Goal: Navigation & Orientation: Find specific page/section

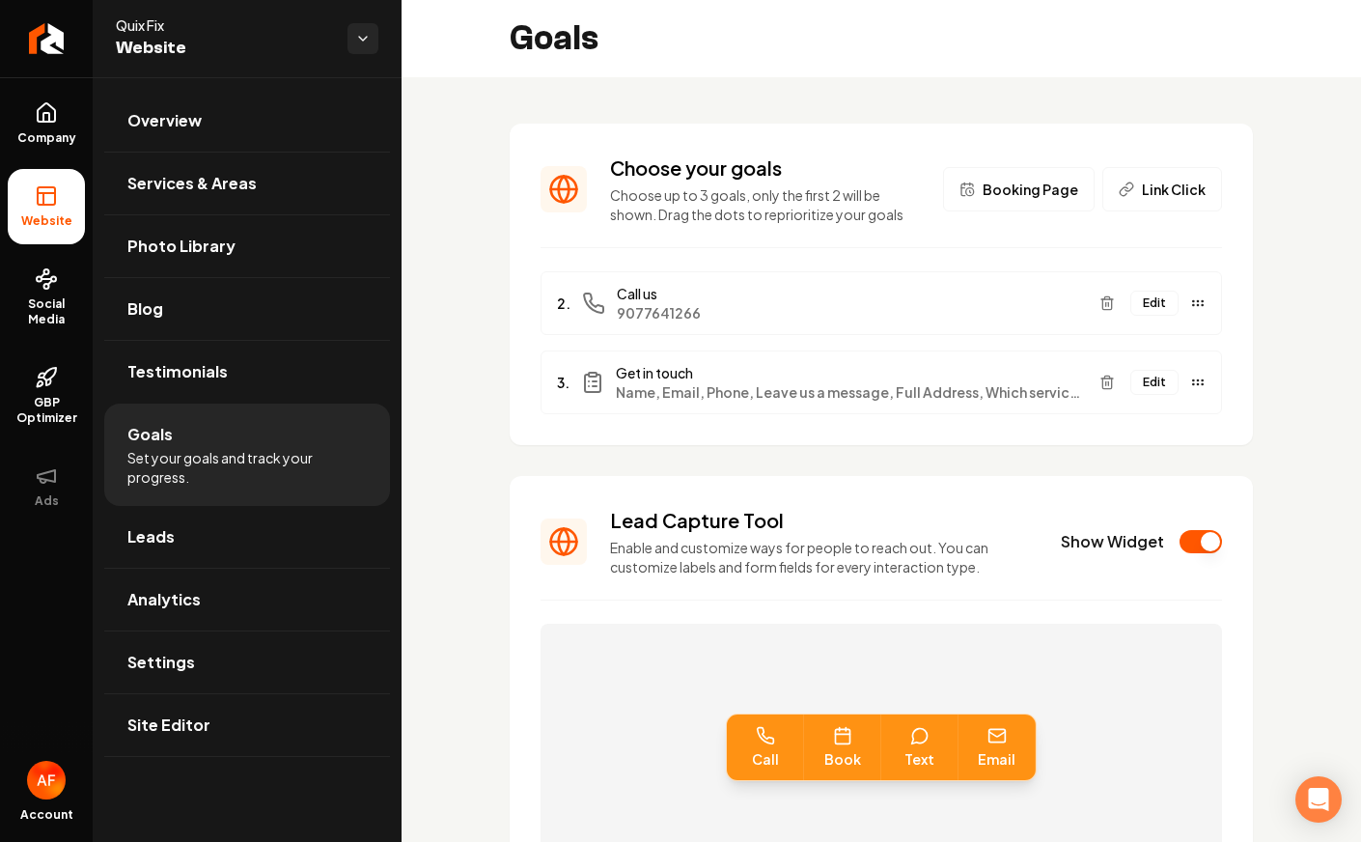
scroll to position [73, 0]
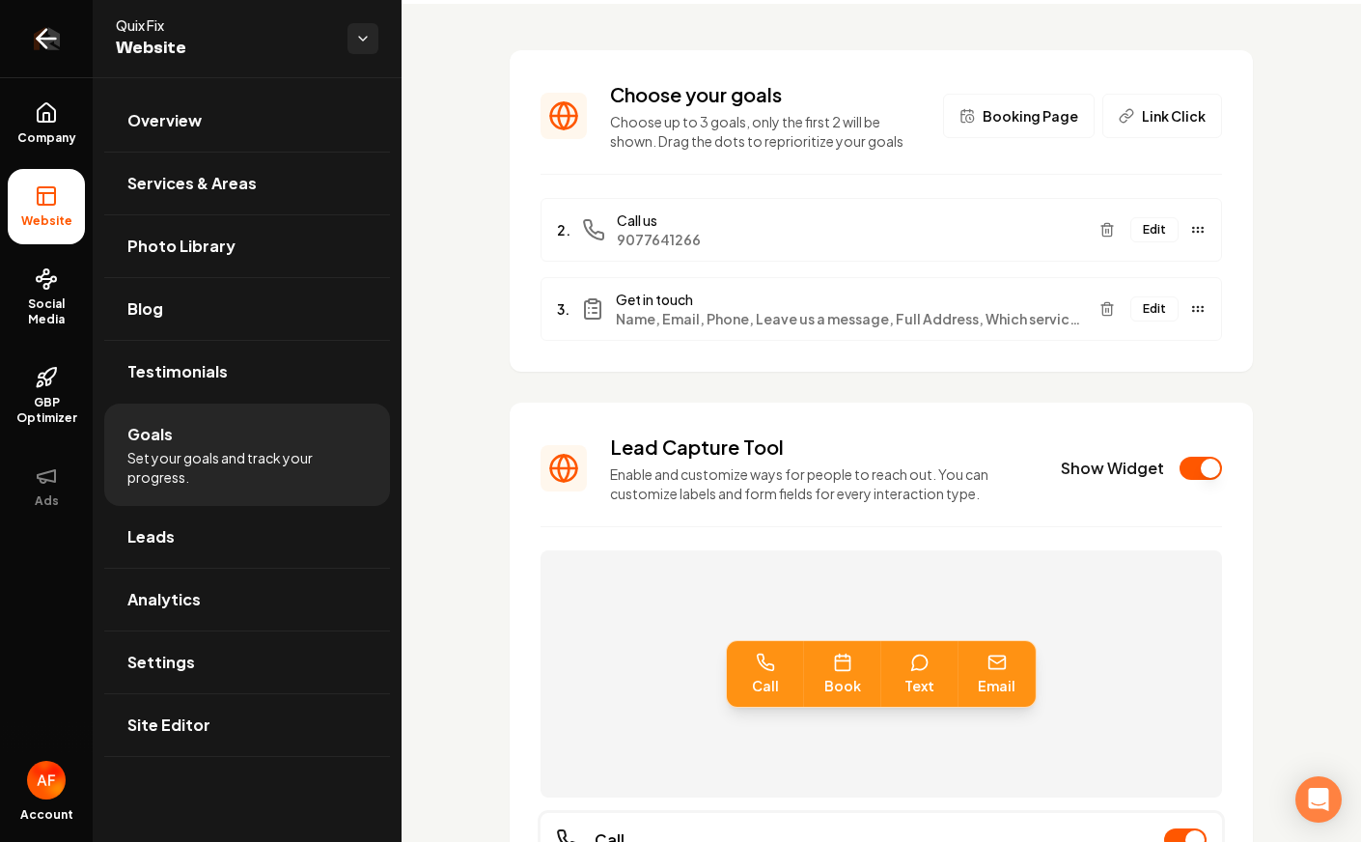
click at [43, 44] on icon "Return to dashboard" at bounding box center [42, 39] width 9 height 18
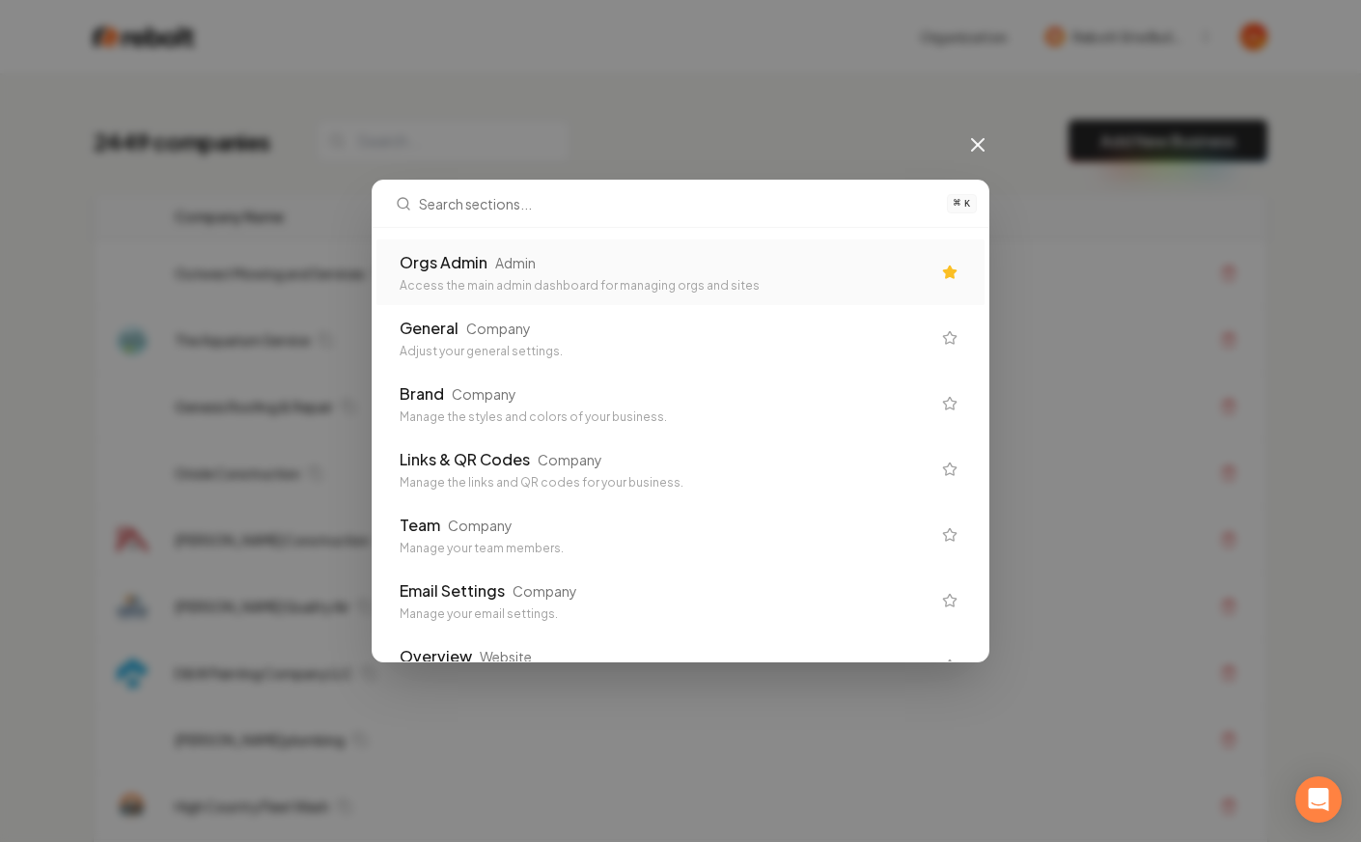
click at [489, 265] on div "Orgs Admin Admin" at bounding box center [665, 262] width 531 height 23
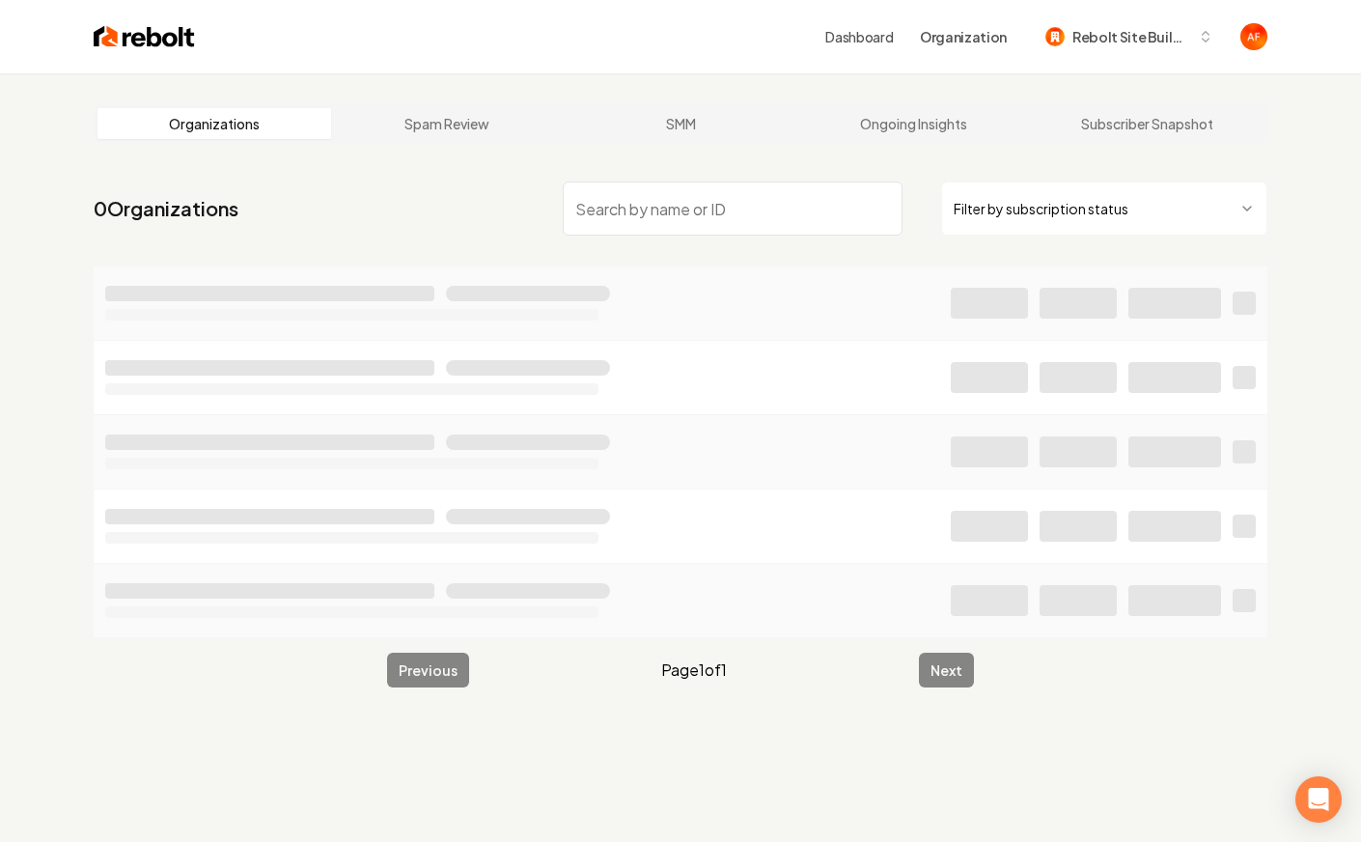
click at [614, 221] on input "search" at bounding box center [733, 209] width 340 height 54
type input "electrician"
click at [126, 37] on img at bounding box center [144, 36] width 101 height 27
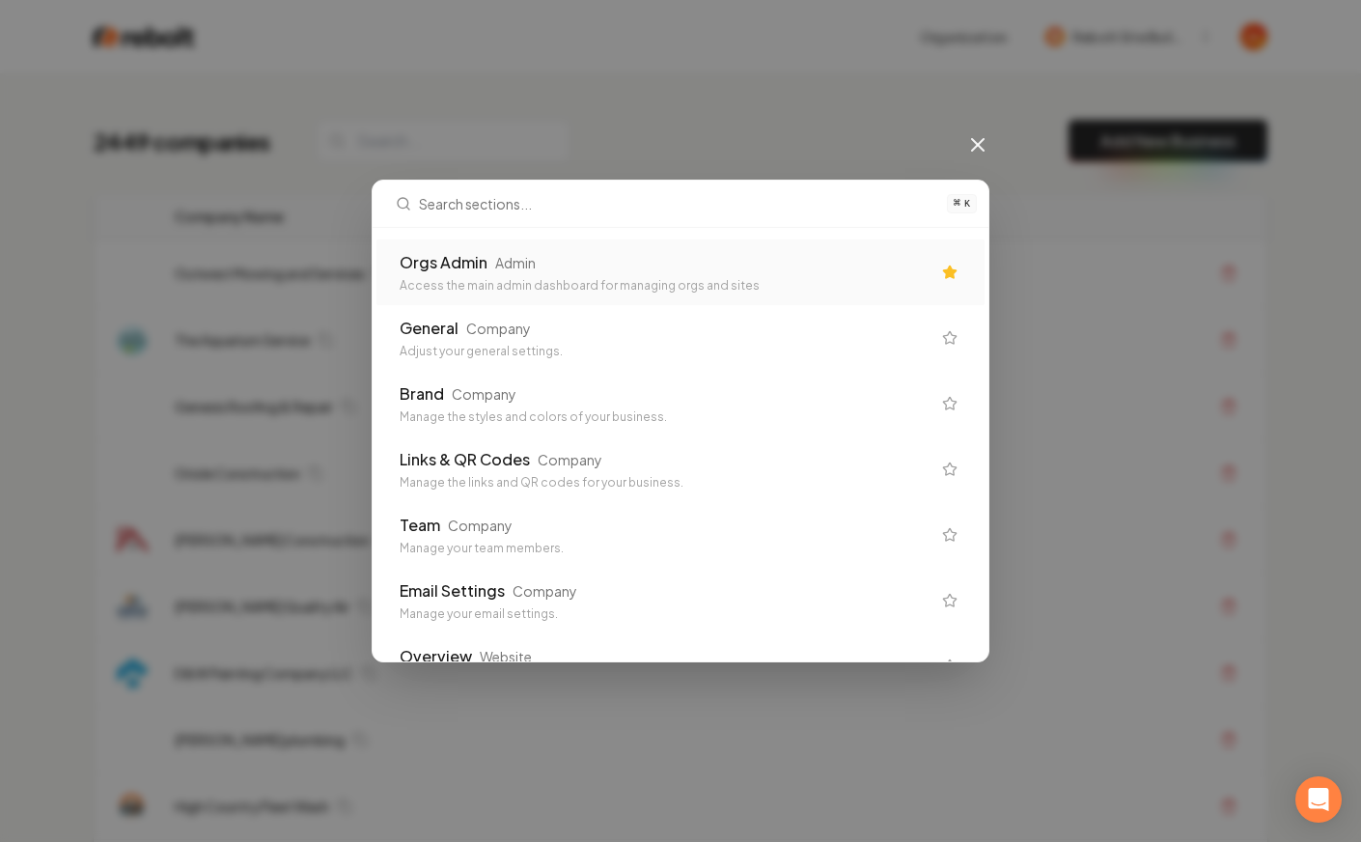
click at [512, 284] on div "Access the main admin dashboard for managing orgs and sites" at bounding box center [665, 285] width 531 height 15
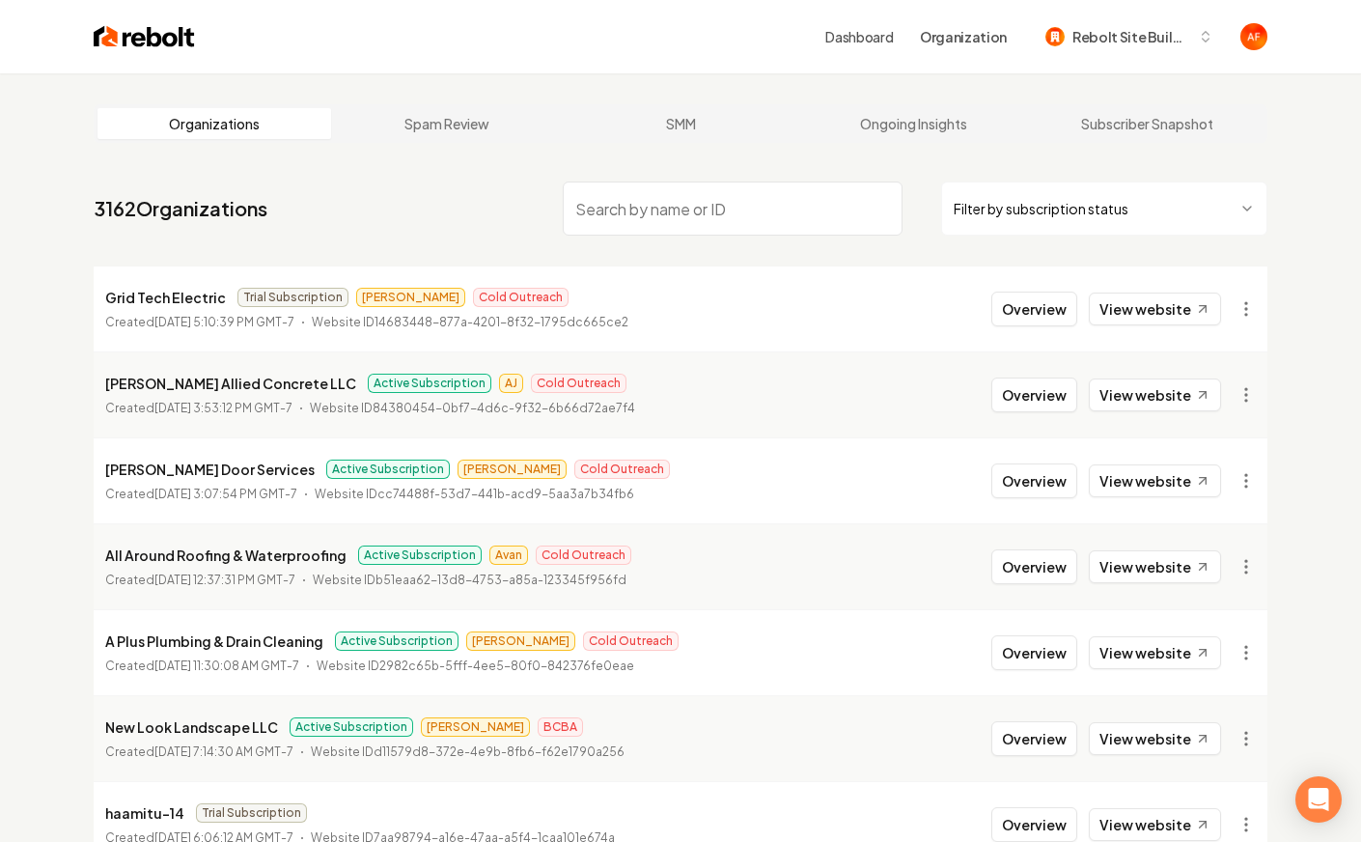
click at [976, 206] on html "Dashboard Organization Rebolt Site Builder Organizations Spam Review SMM Ongoin…" at bounding box center [680, 421] width 1361 height 842
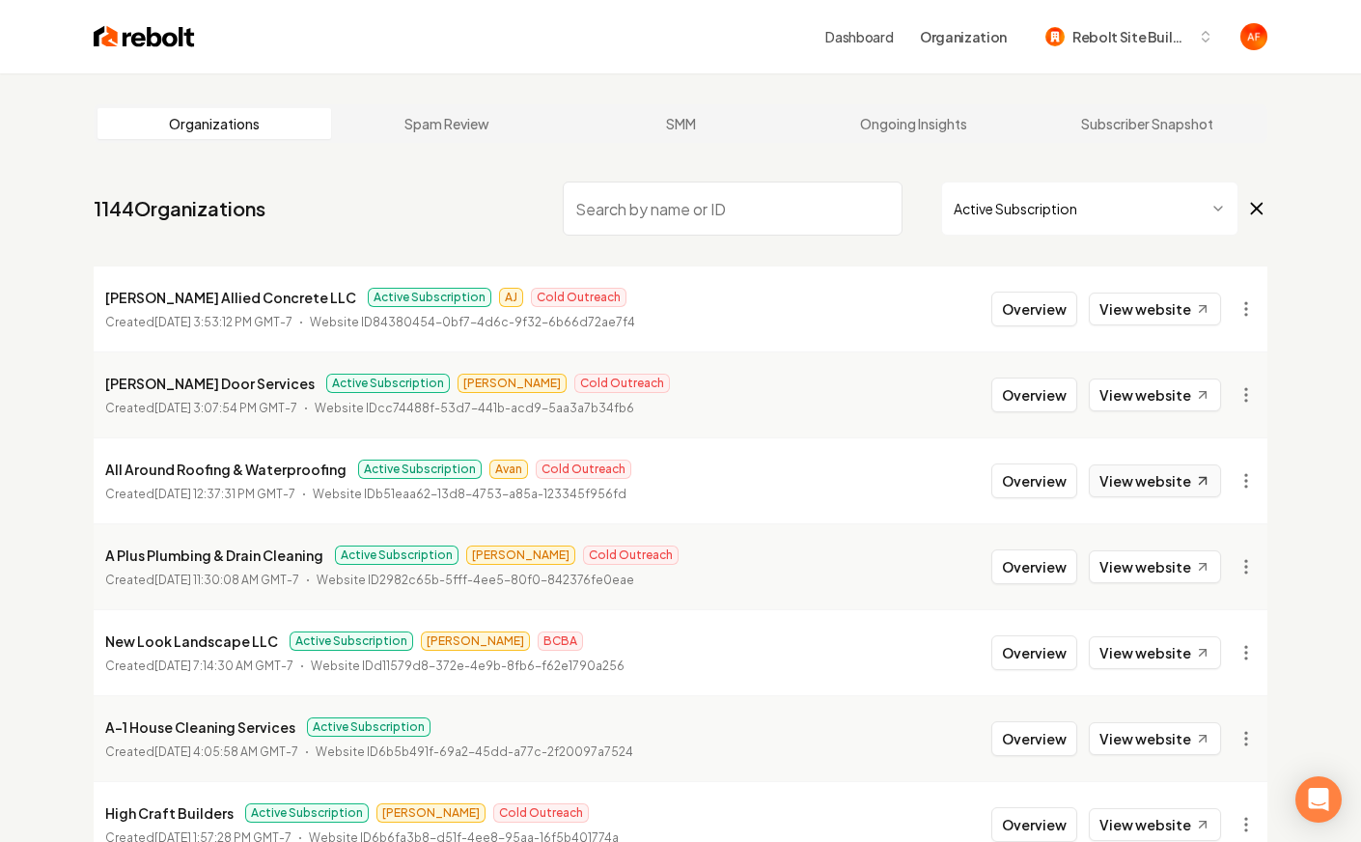
click at [1112, 489] on link "View website" at bounding box center [1155, 480] width 132 height 33
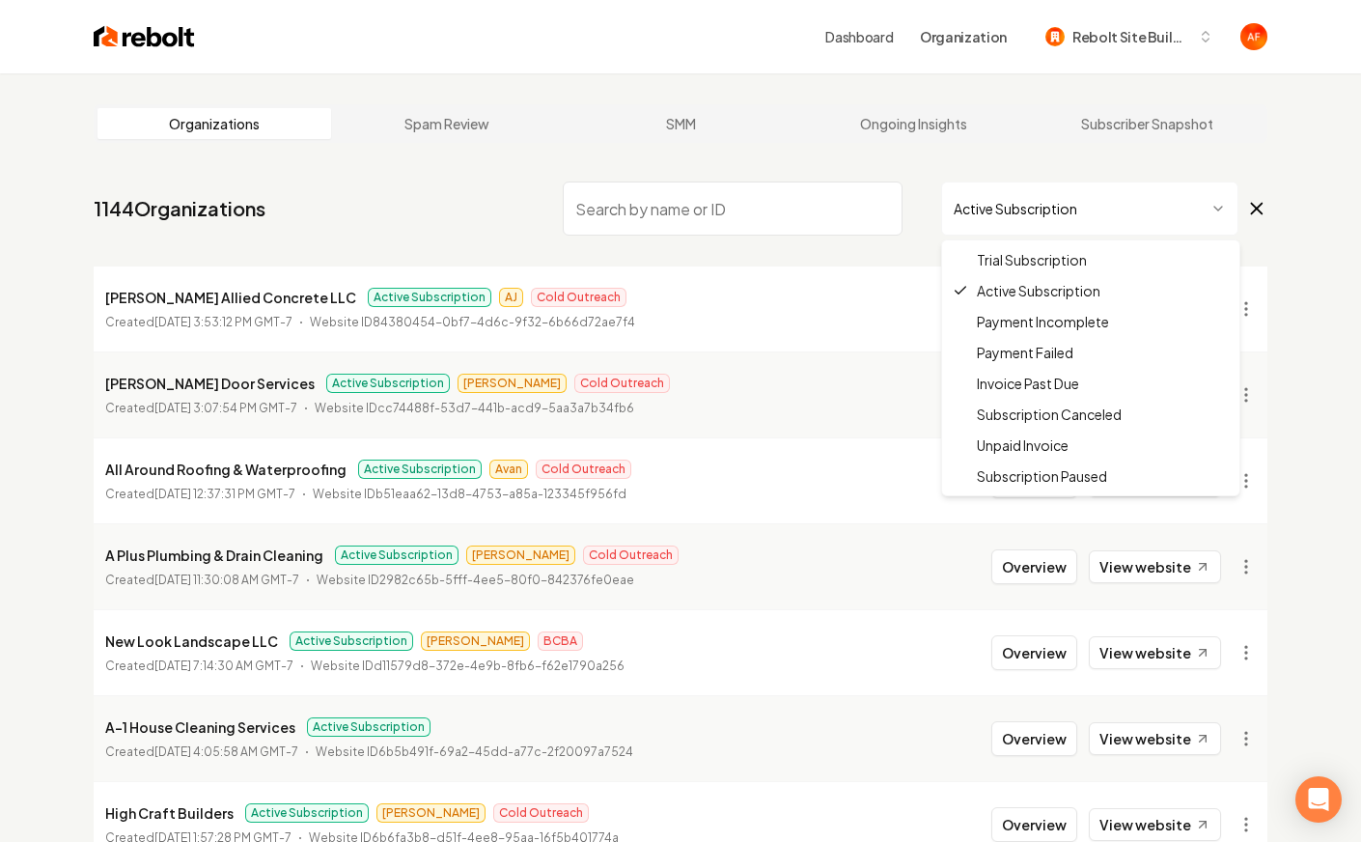
click at [1140, 186] on html "Dashboard Organization Rebolt Site Builder Organizations Spam Review SMM Ongoin…" at bounding box center [680, 421] width 1361 height 842
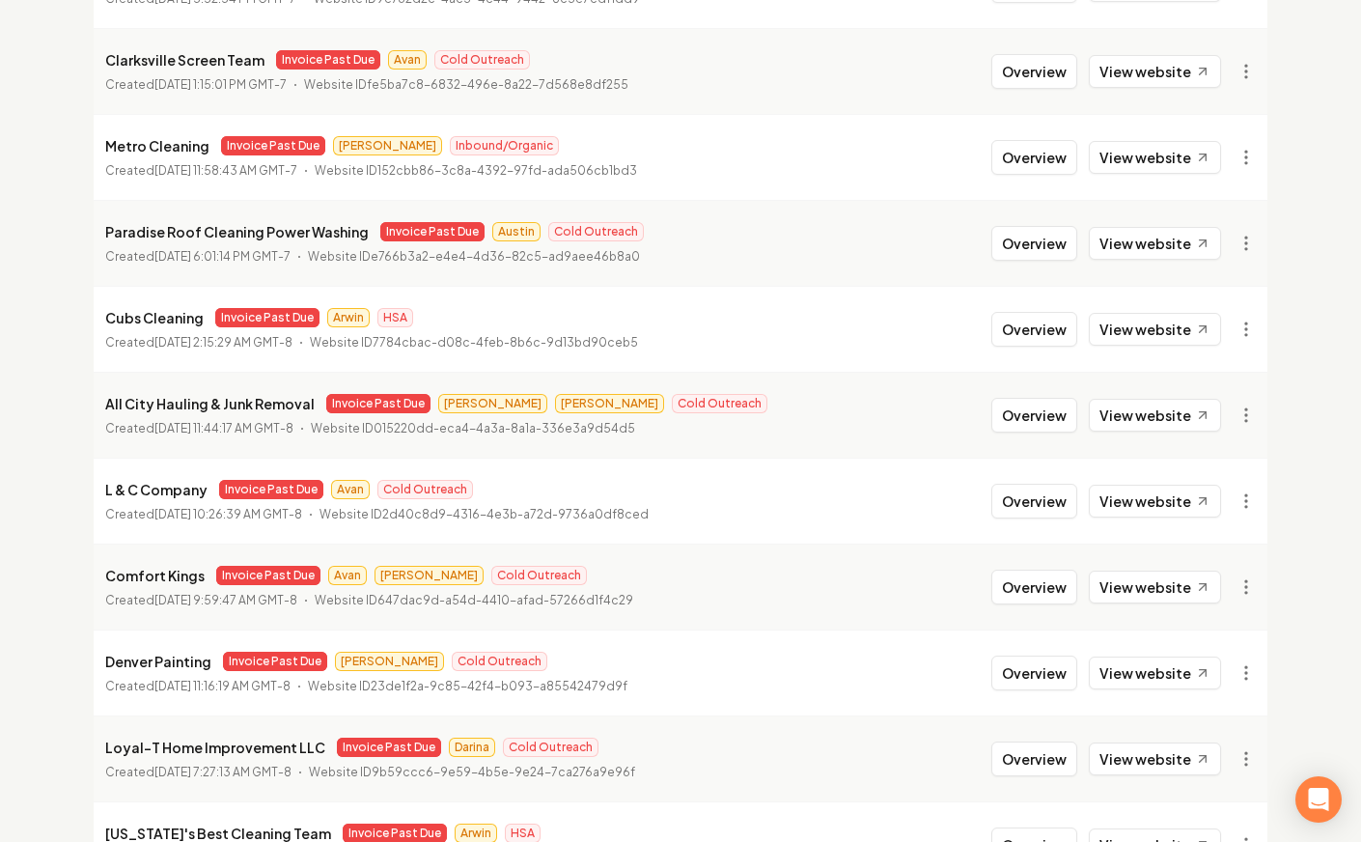
scroll to position [2082, 0]
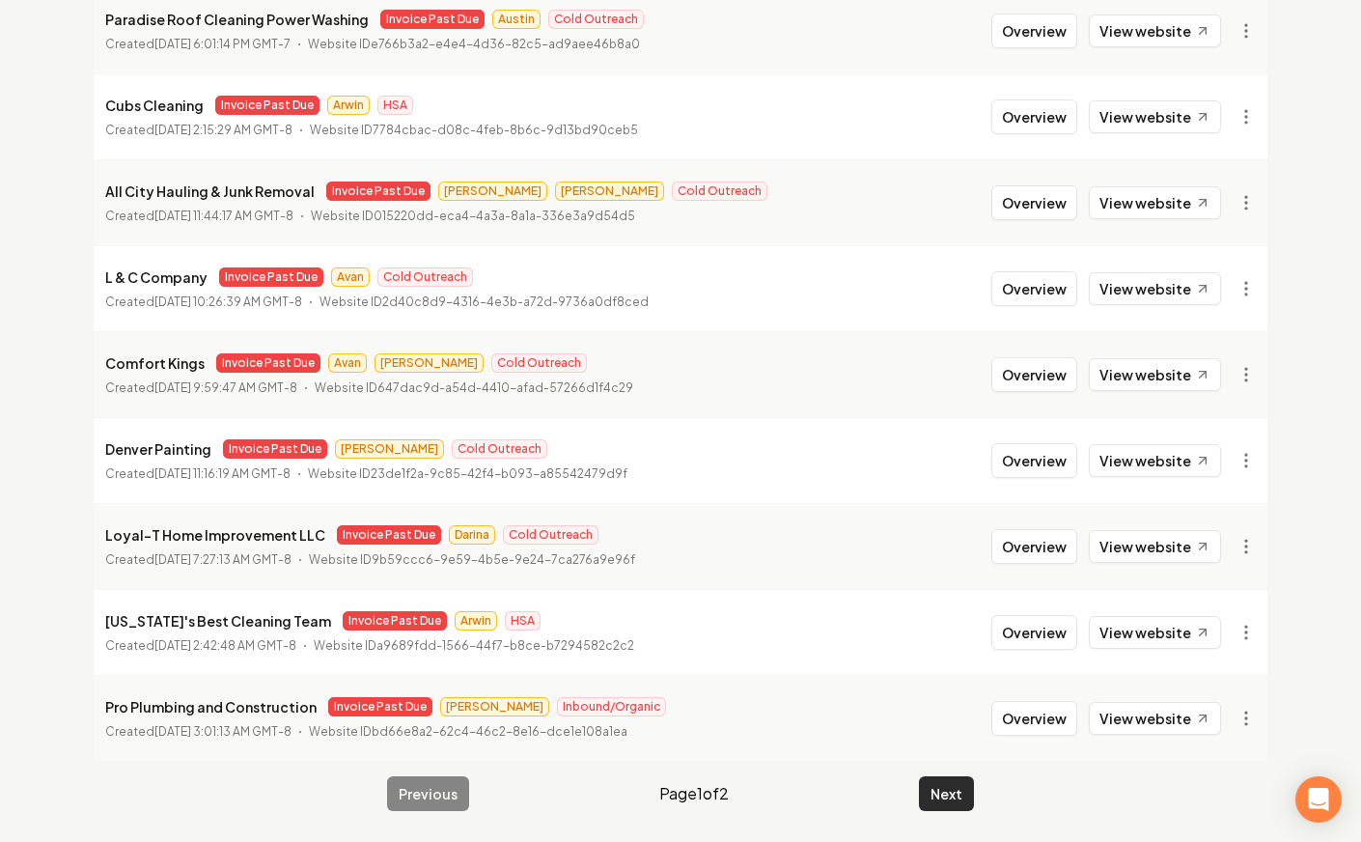
click at [933, 795] on button "Next" at bounding box center [946, 793] width 55 height 35
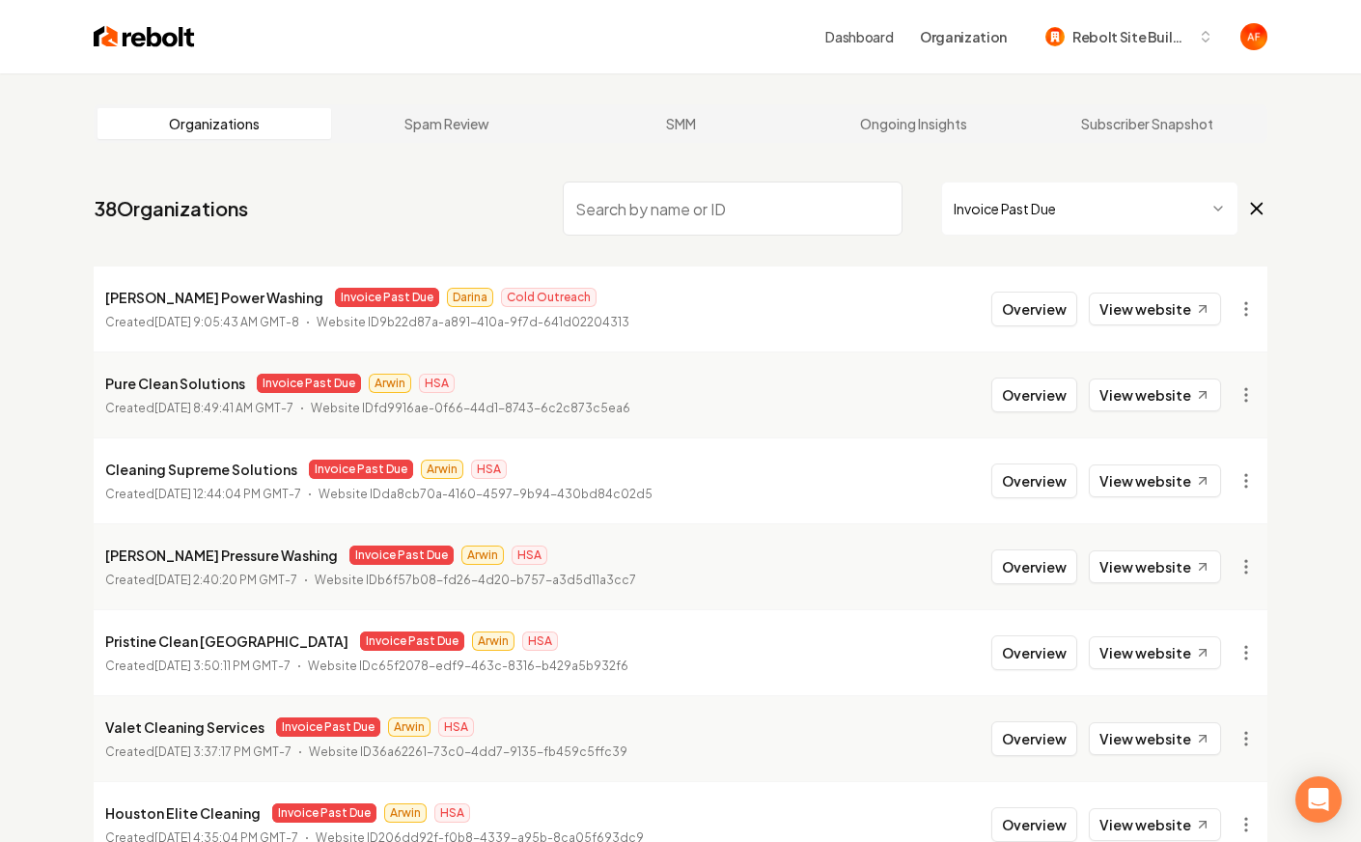
click at [1073, 227] on html "Dashboard Organization Rebolt Site Builder Organizations Spam Review SMM Ongoin…" at bounding box center [680, 421] width 1361 height 842
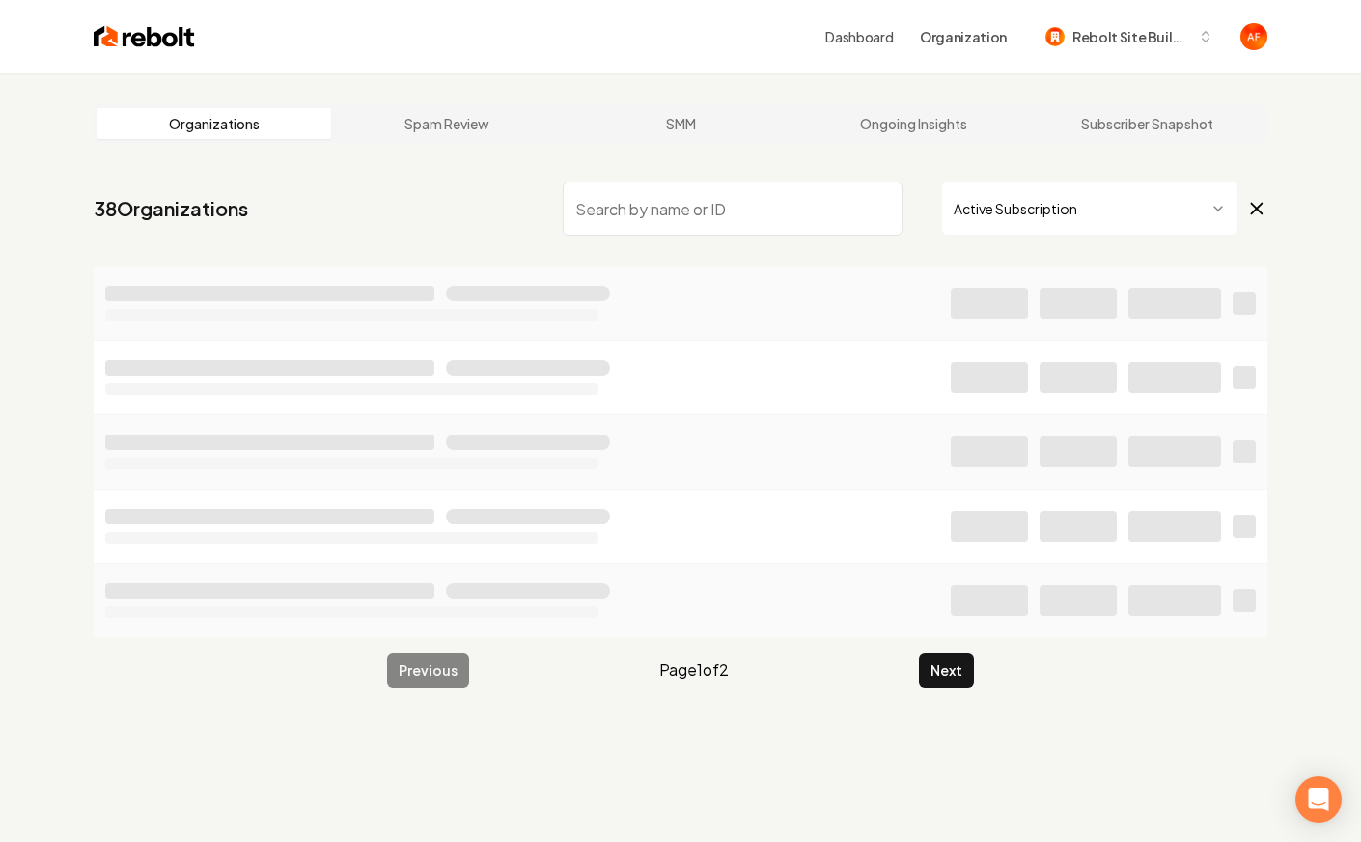
click at [1042, 195] on html "Dashboard Organization Rebolt Site Builder Organizations Spam Review SMM Ongoin…" at bounding box center [680, 421] width 1361 height 842
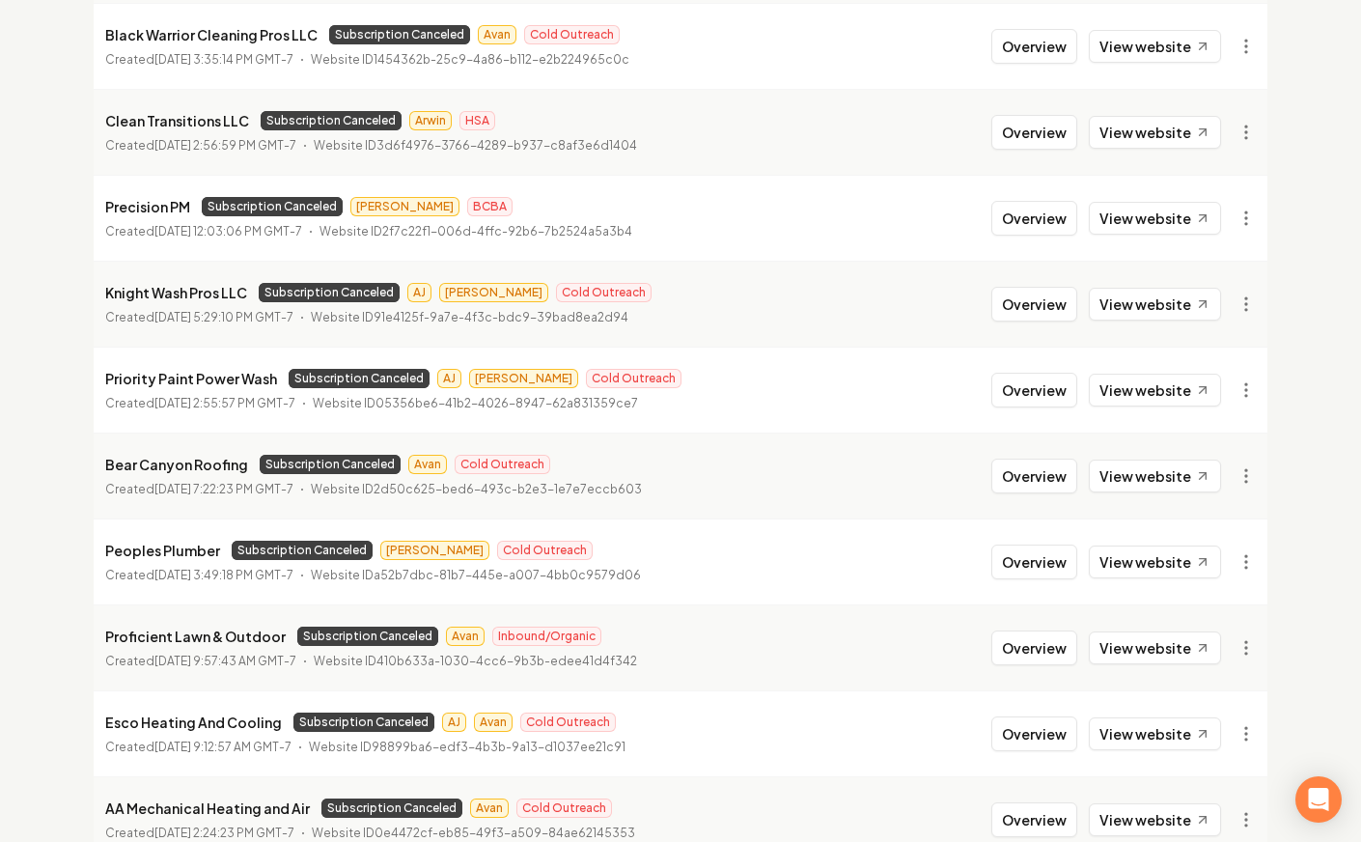
scroll to position [602, 0]
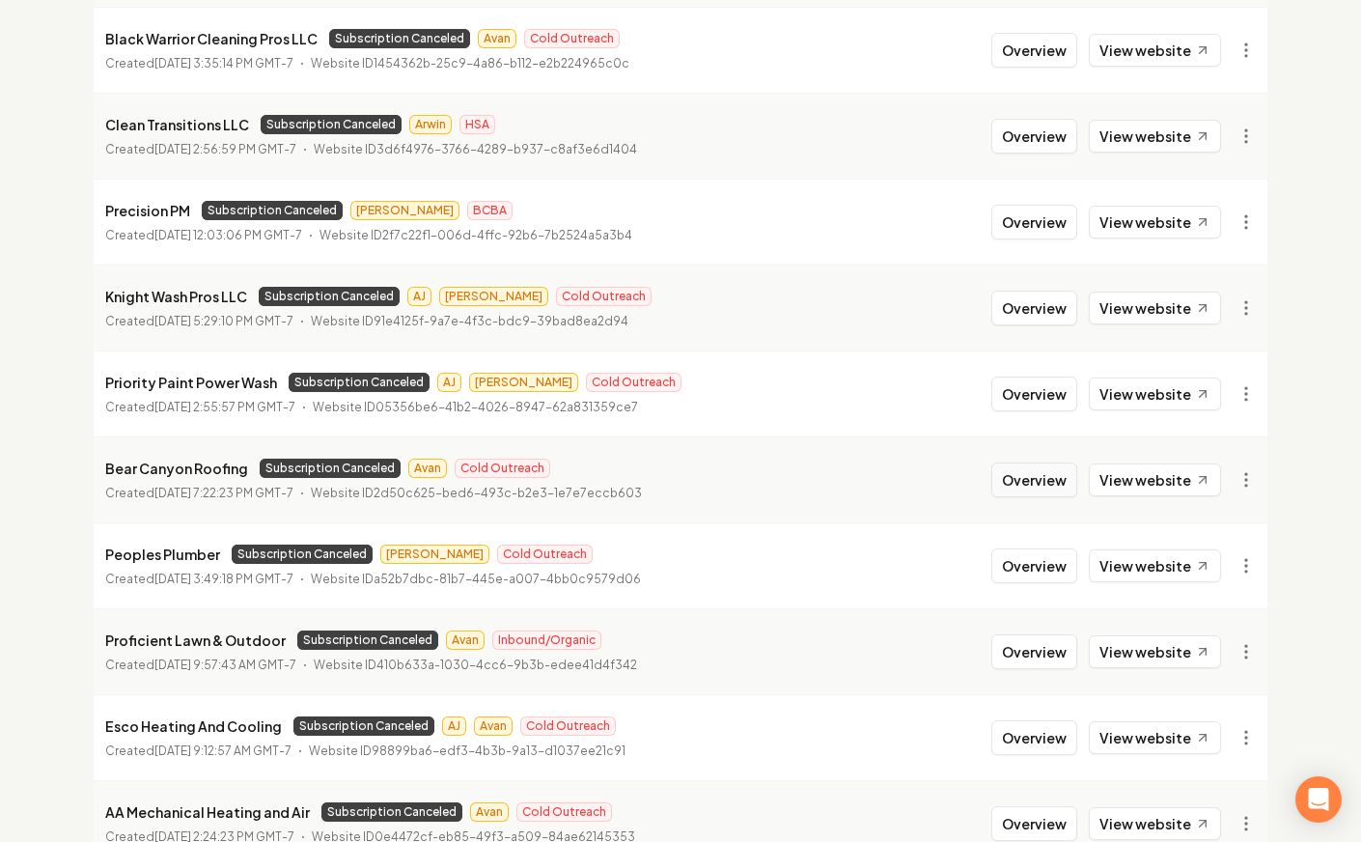
click at [1056, 493] on button "Overview" at bounding box center [1034, 479] width 86 height 35
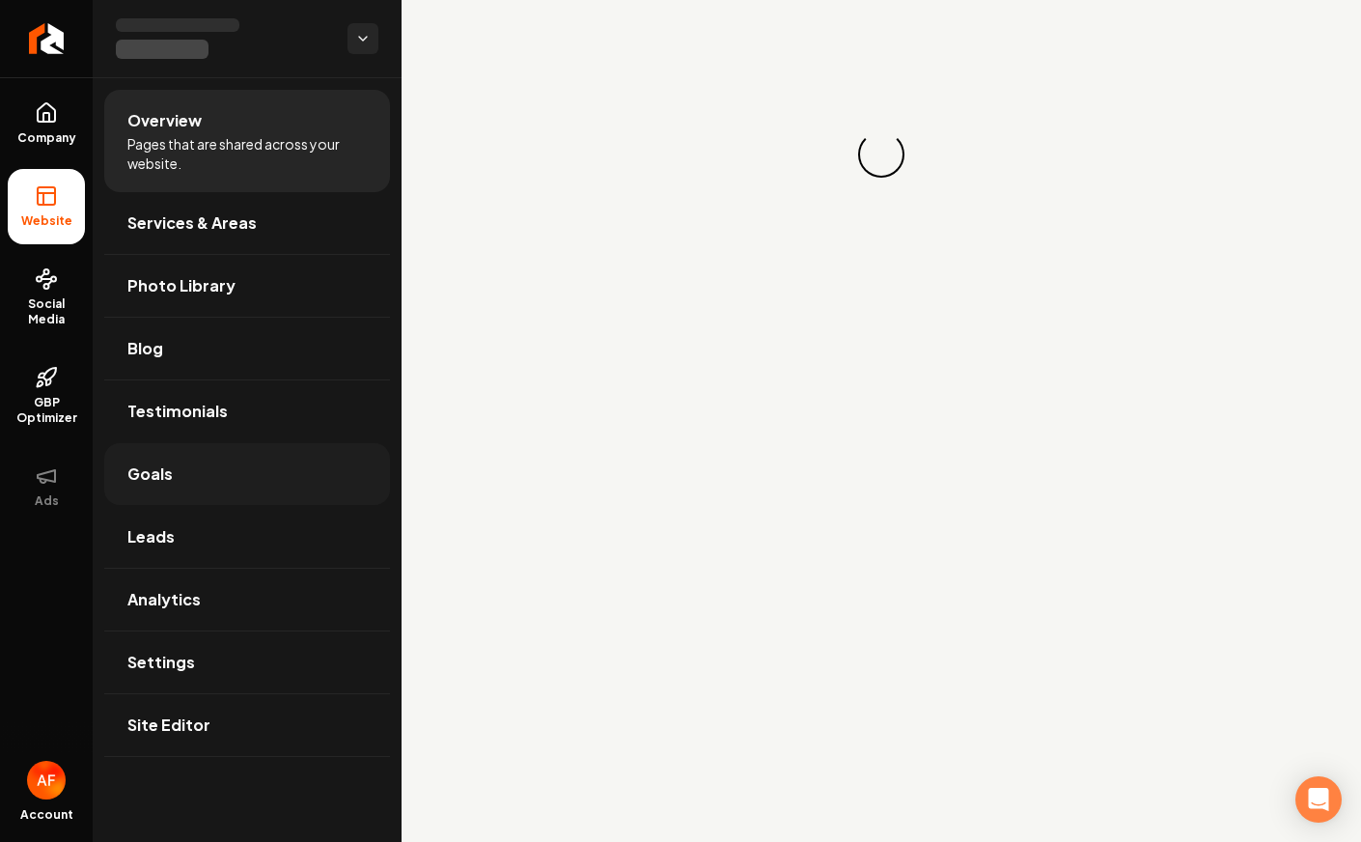
click at [157, 491] on link "Goals" at bounding box center [247, 474] width 286 height 62
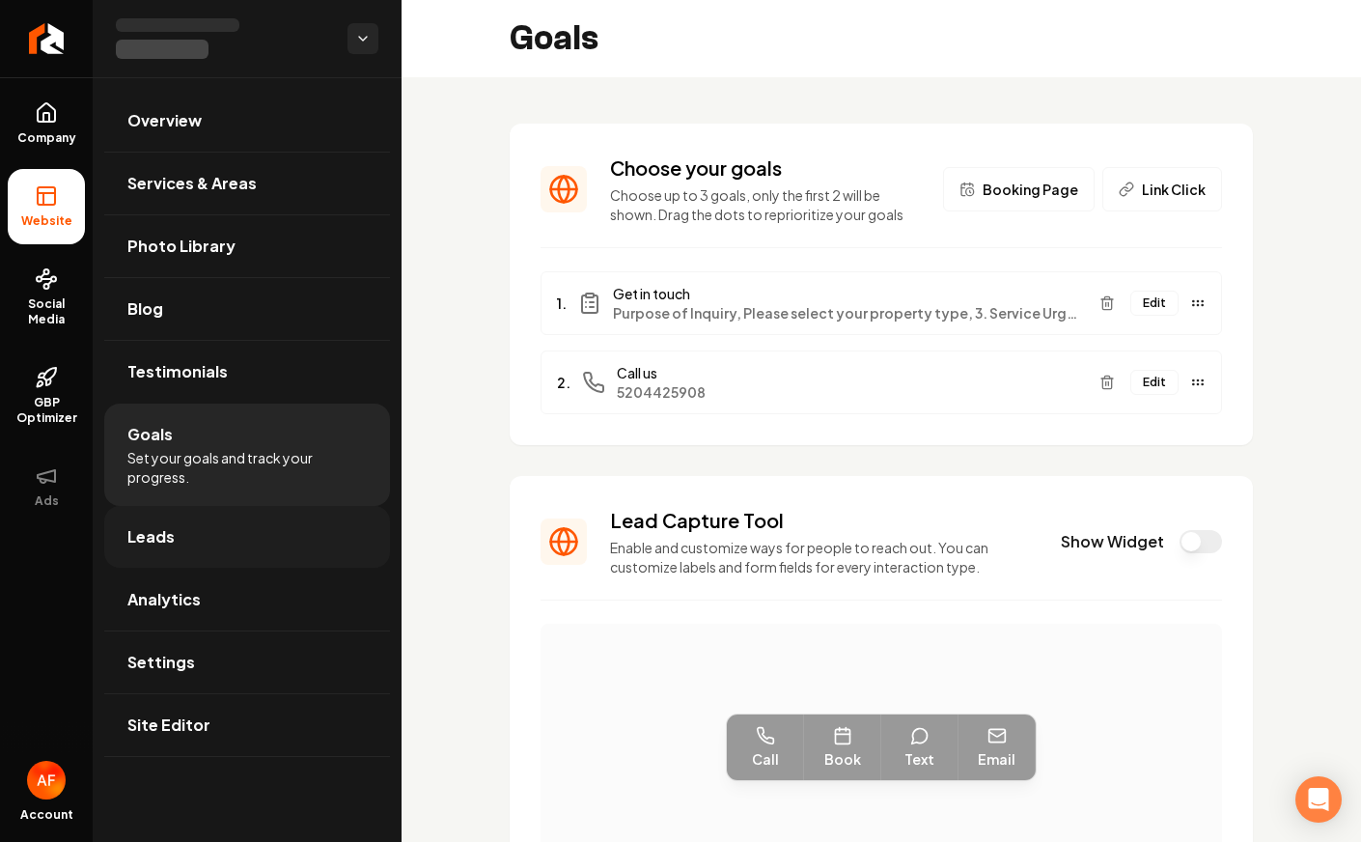
click at [176, 524] on link "Leads" at bounding box center [247, 537] width 286 height 62
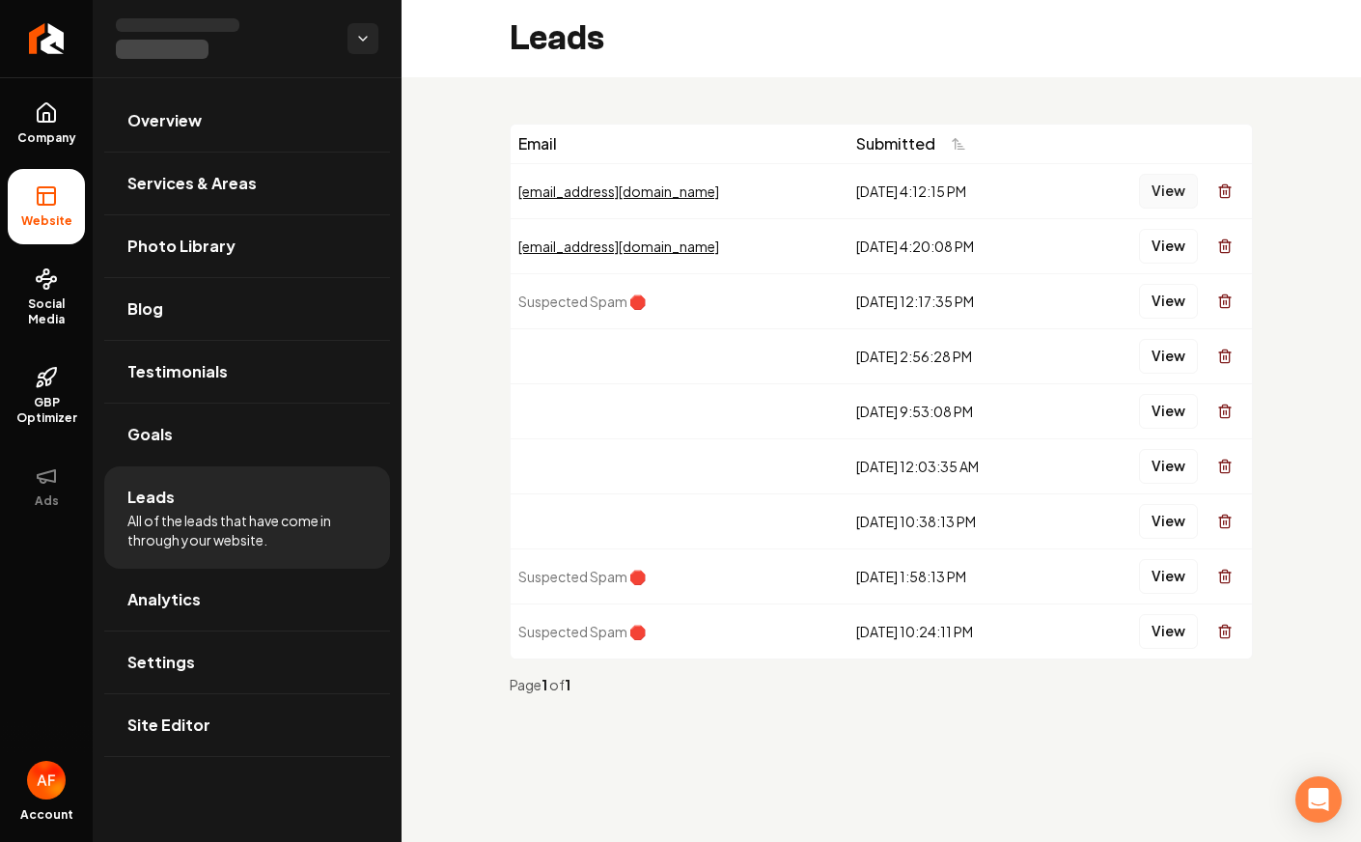
click at [1162, 191] on button "View" at bounding box center [1168, 191] width 59 height 35
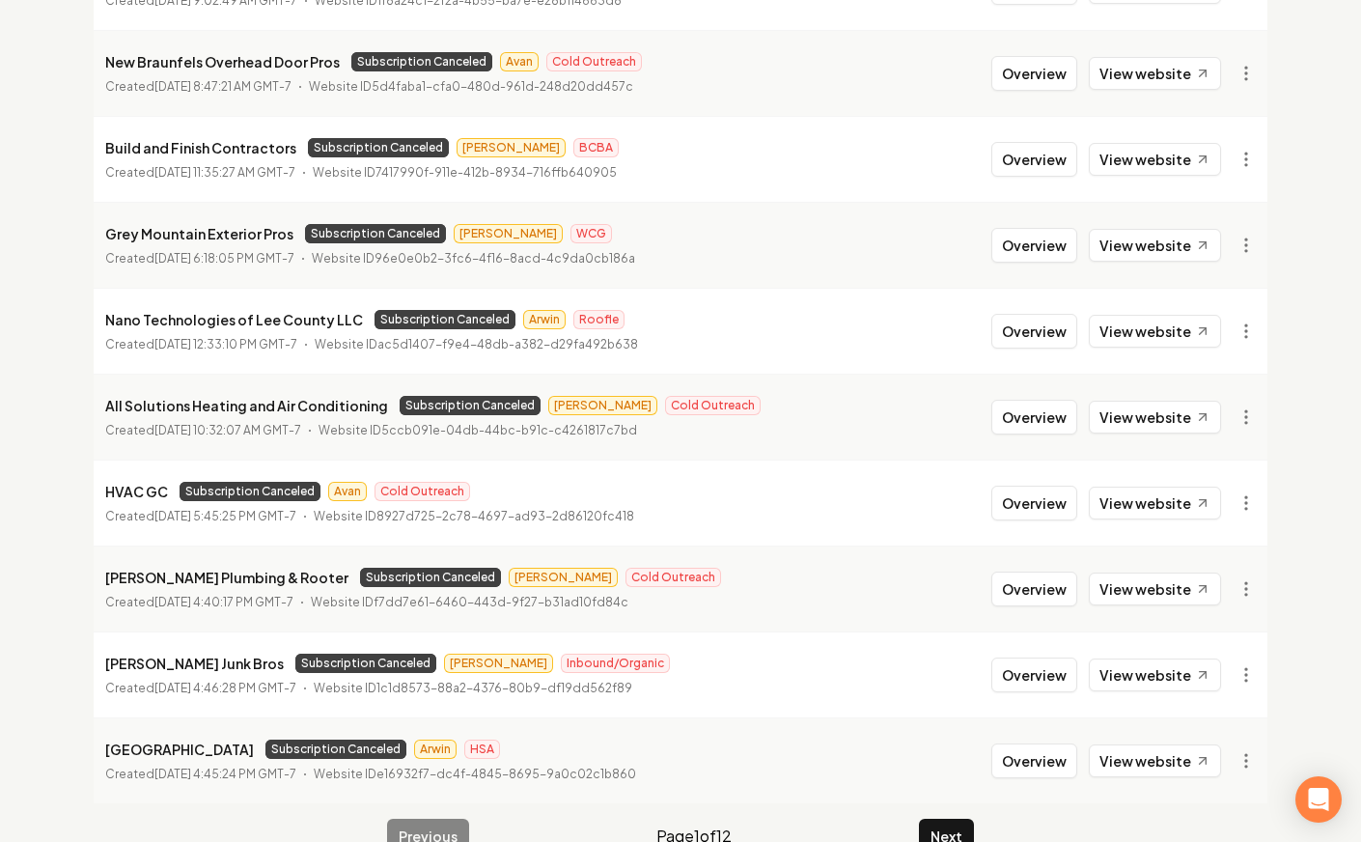
scroll to position [2082, 0]
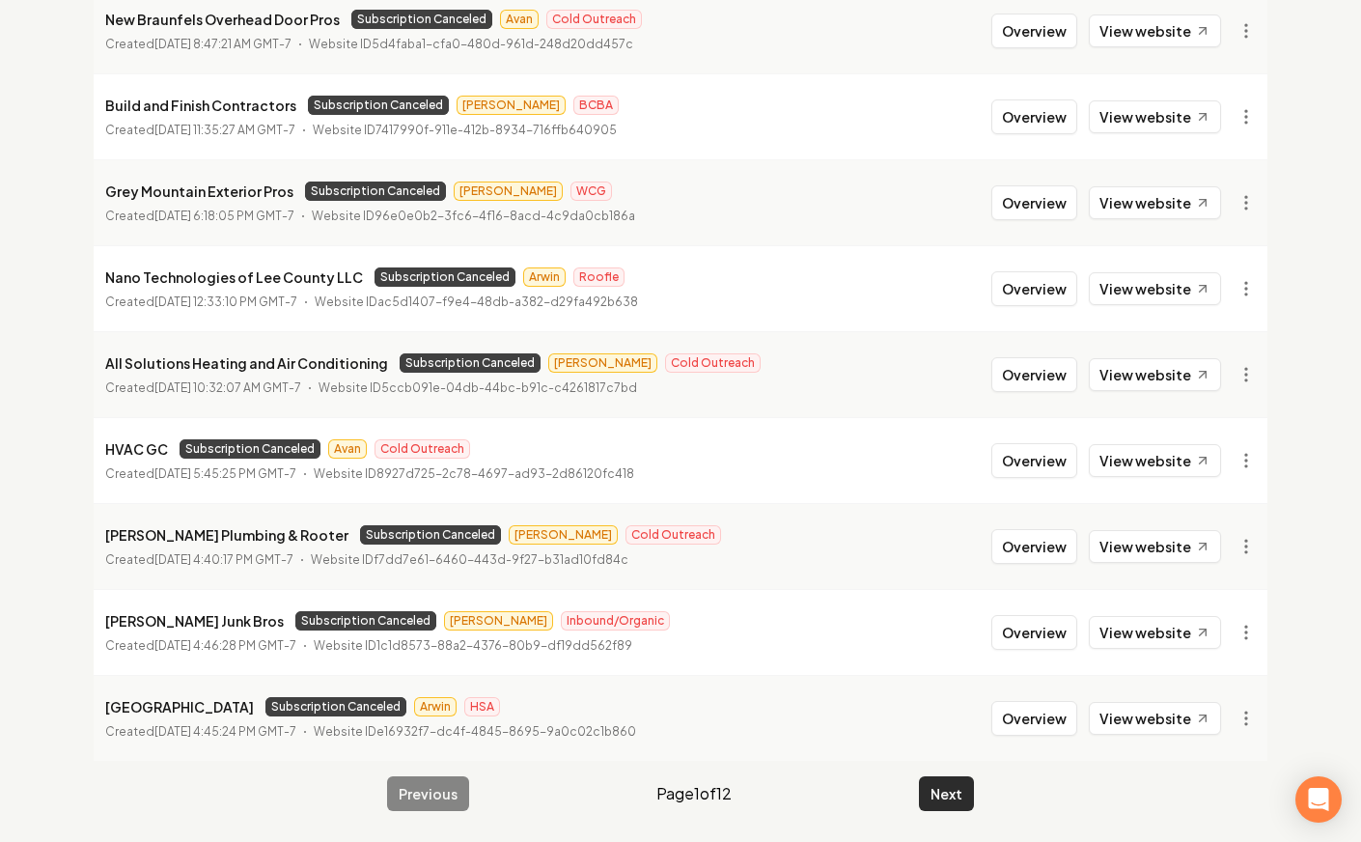
click at [952, 790] on button "Next" at bounding box center [946, 793] width 55 height 35
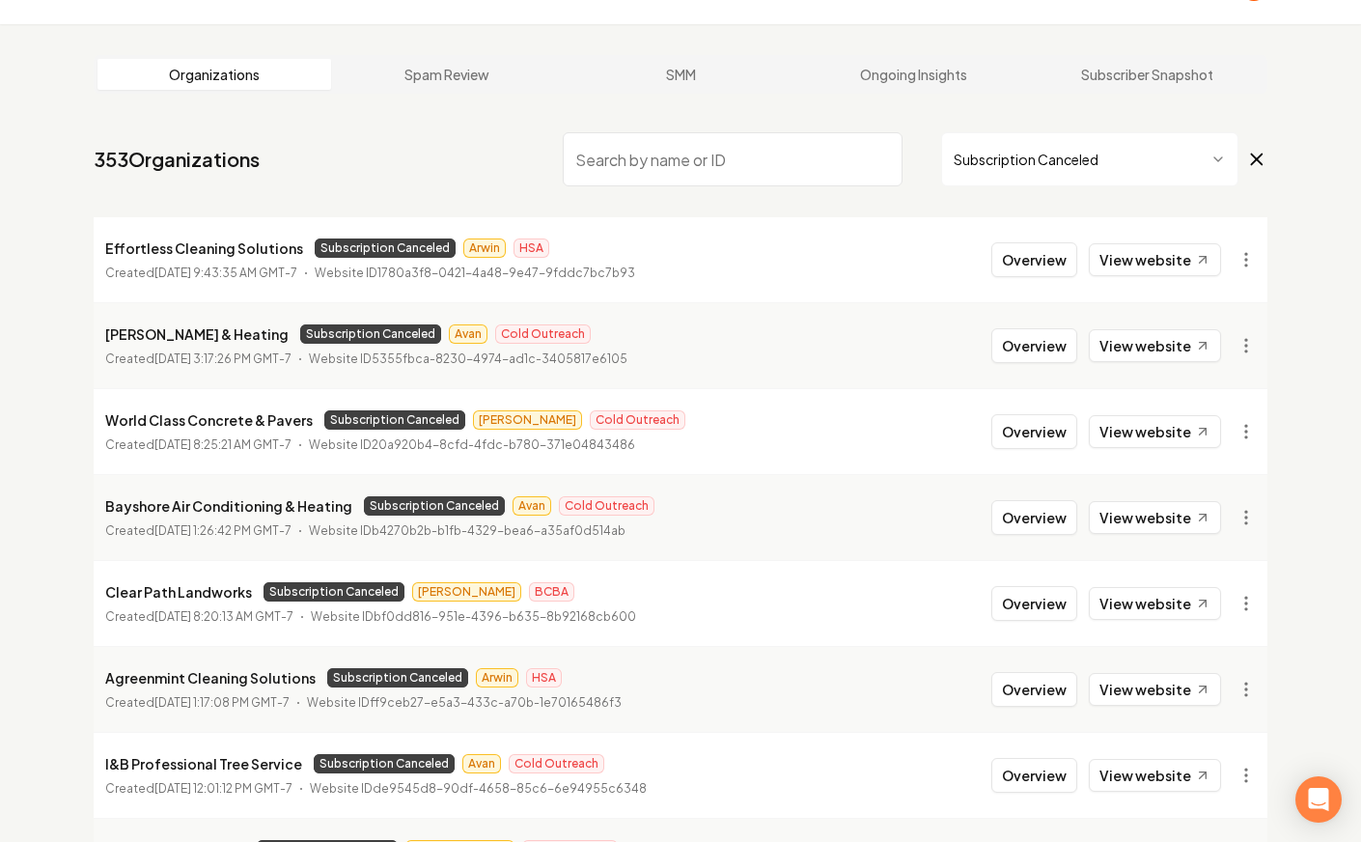
scroll to position [48, 0]
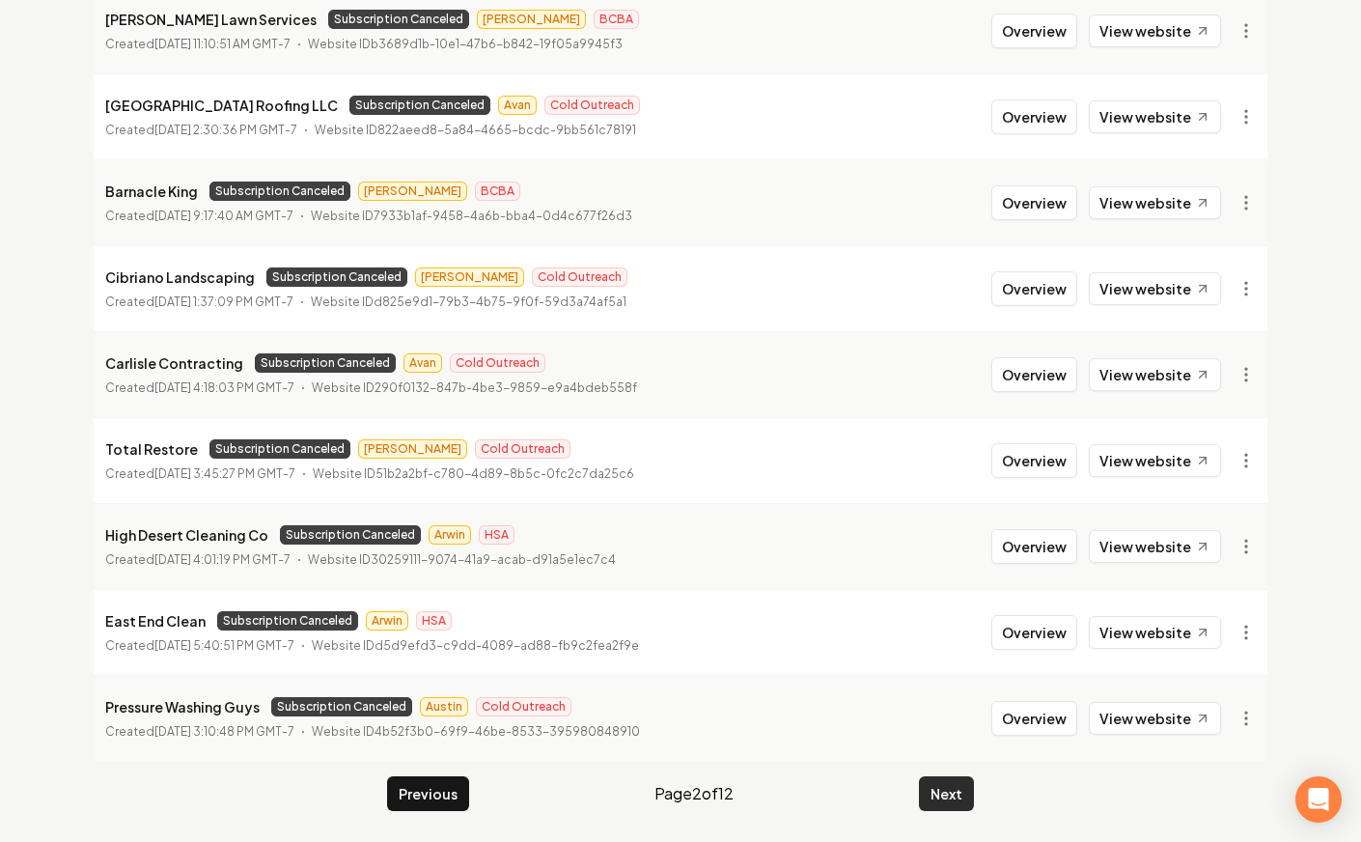
click at [942, 786] on button "Next" at bounding box center [946, 793] width 55 height 35
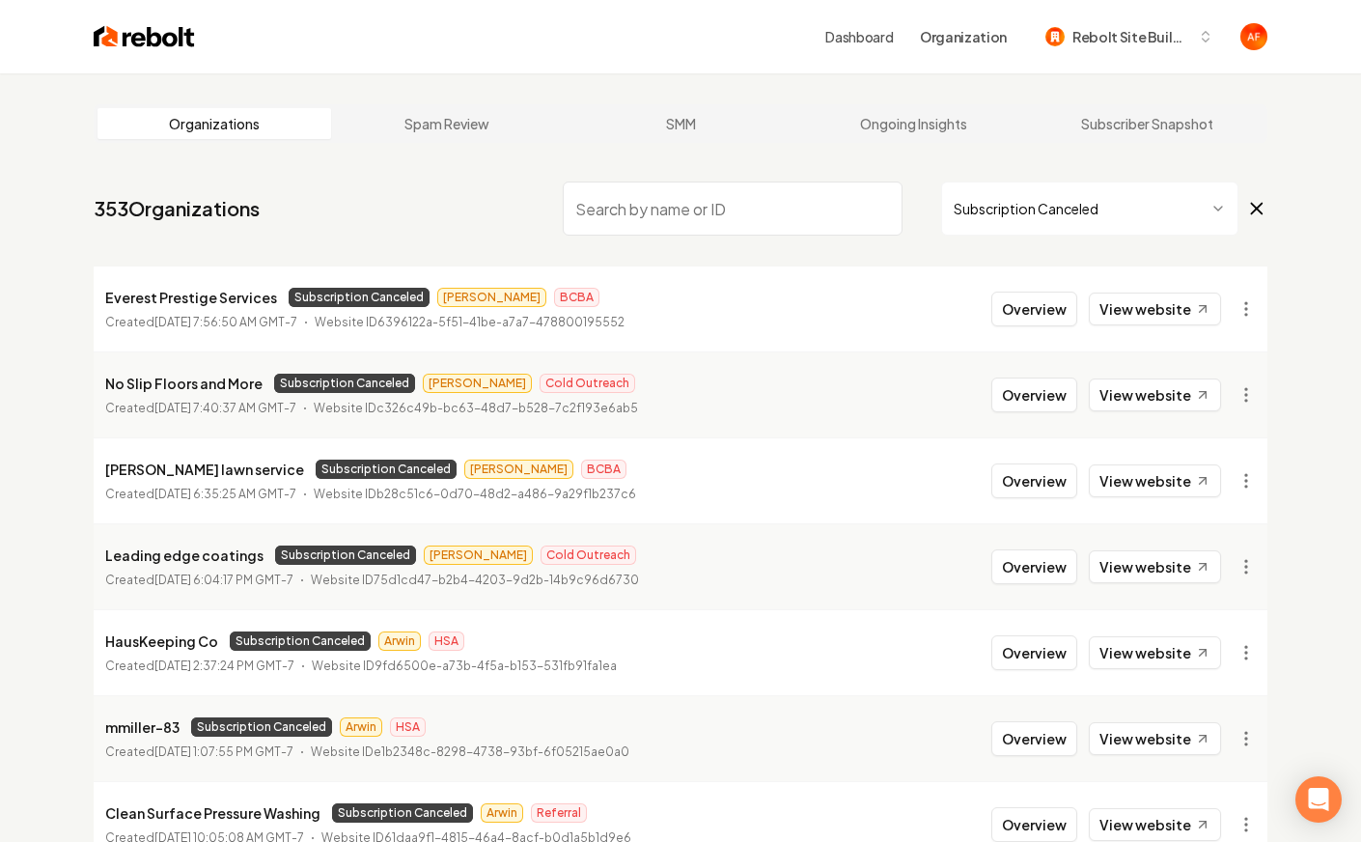
click at [87, 14] on div "Dashboard Organization Rebolt Site Builder" at bounding box center [681, 36] width 1236 height 73
click at [98, 32] on img at bounding box center [144, 36] width 101 height 27
